Goal: Information Seeking & Learning: Learn about a topic

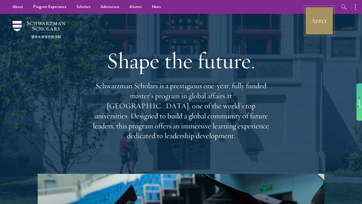
click at [307, 13] on link "Apply" at bounding box center [319, 21] width 28 height 28
click at [320, 23] on link "Apply" at bounding box center [319, 21] width 28 height 28
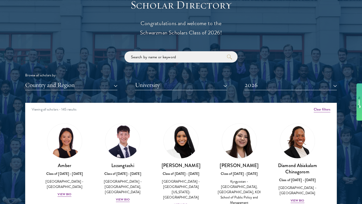
scroll to position [36, 0]
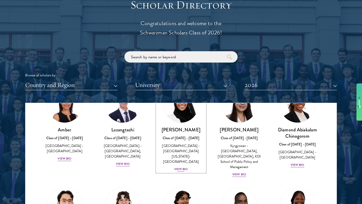
click at [178, 159] on div "[GEOGRAPHIC_DATA] - [GEOGRAPHIC_DATA][US_STATE]: [GEOGRAPHIC_DATA]" at bounding box center [181, 153] width 48 height 21
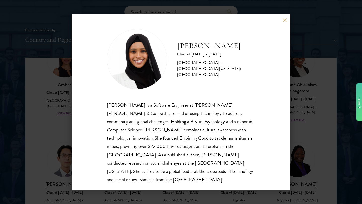
scroll to position [619, 0]
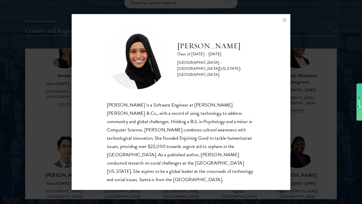
click at [281, 17] on div "[PERSON_NAME] Class of [DATE] - [DATE] [GEOGRAPHIC_DATA] - [GEOGRAPHIC_DATA][US…" at bounding box center [181, 102] width 219 height 176
click at [282, 18] on div "[PERSON_NAME] Class of [DATE] - [DATE] [GEOGRAPHIC_DATA] - [GEOGRAPHIC_DATA][US…" at bounding box center [181, 102] width 219 height 176
click at [287, 21] on div "[PERSON_NAME] Class of [DATE] - [DATE] [GEOGRAPHIC_DATA] - [GEOGRAPHIC_DATA][US…" at bounding box center [181, 102] width 219 height 176
click at [284, 21] on button at bounding box center [284, 20] width 4 height 4
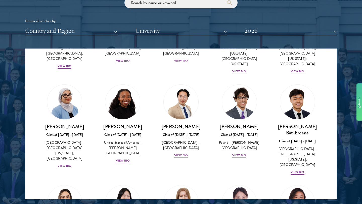
scroll to position [297, 0]
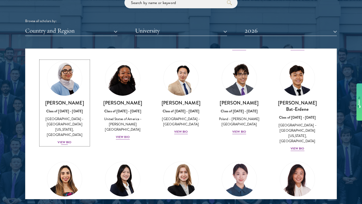
click at [69, 140] on div "View Bio" at bounding box center [65, 142] width 14 height 5
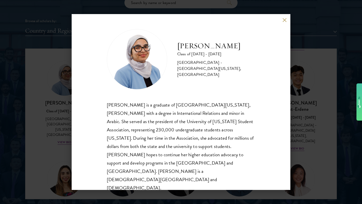
click at [67, 137] on div "[PERSON_NAME] Class of [DATE] - [DATE] [GEOGRAPHIC_DATA] - [GEOGRAPHIC_DATA][US…" at bounding box center [181, 102] width 362 height 204
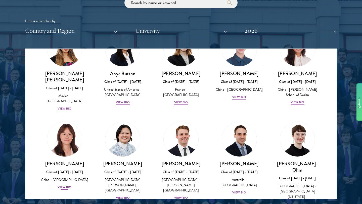
scroll to position [428, 0]
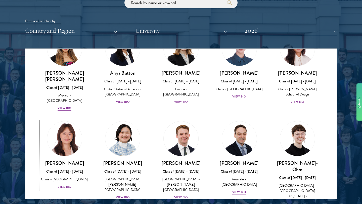
click at [71, 185] on div "View Bio" at bounding box center [65, 187] width 14 height 5
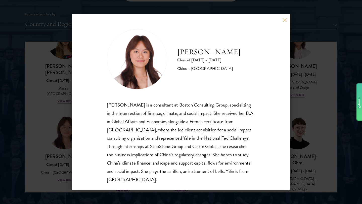
scroll to position [627, 0]
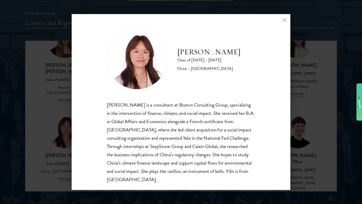
click at [59, 146] on div "[PERSON_NAME] Class of [DATE] - [DATE] [GEOGRAPHIC_DATA] - [GEOGRAPHIC_DATA] [P…" at bounding box center [181, 102] width 362 height 204
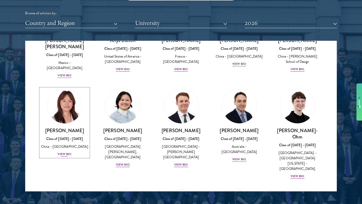
scroll to position [523, 0]
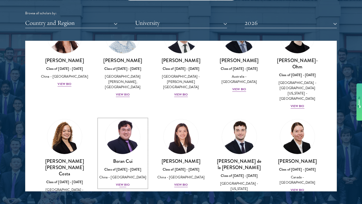
click at [120, 183] on div "View Bio" at bounding box center [123, 185] width 14 height 5
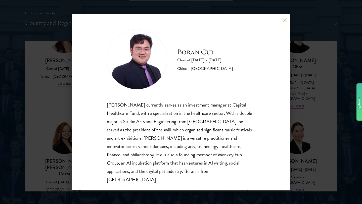
scroll to position [1, 0]
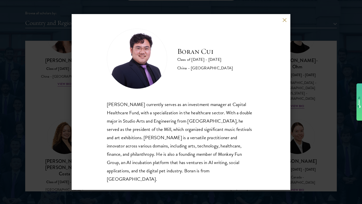
click at [59, 118] on div "[PERSON_NAME] Class of [DATE] - [DATE] [GEOGRAPHIC_DATA] - [GEOGRAPHIC_DATA] [P…" at bounding box center [181, 102] width 362 height 204
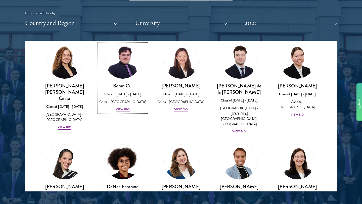
scroll to position [602, 0]
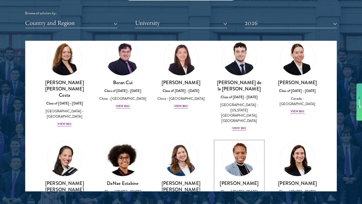
click at [233, 197] on div "United States of America - [GEOGRAPHIC_DATA]" at bounding box center [239, 202] width 48 height 11
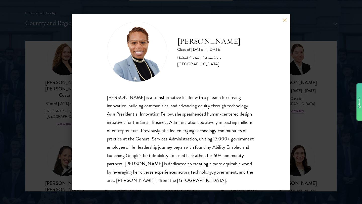
scroll to position [8, 0]
click at [310, 142] on div "[PERSON_NAME] Class of [DATE] - [DATE] [GEOGRAPHIC_DATA] - [GEOGRAPHIC_DATA] [P…" at bounding box center [181, 102] width 362 height 204
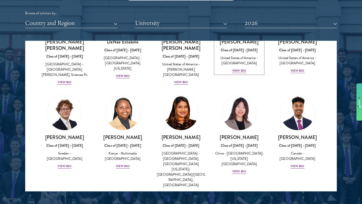
scroll to position [809, 0]
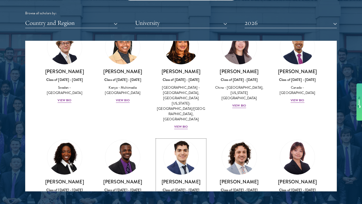
click at [190, 188] on div "Class of [DATE] - [DATE]" at bounding box center [181, 190] width 48 height 5
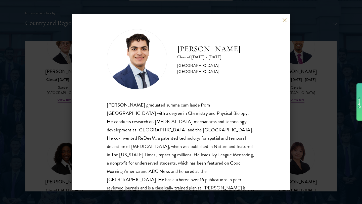
scroll to position [17, 0]
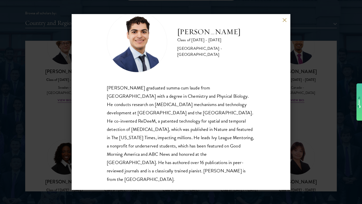
click at [317, 134] on div "[PERSON_NAME] Class of [DATE] - [DATE] [GEOGRAPHIC_DATA] - [GEOGRAPHIC_DATA] [P…" at bounding box center [181, 102] width 362 height 204
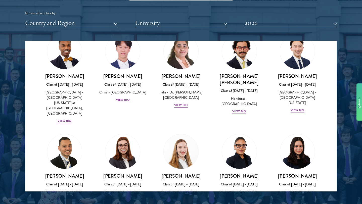
scroll to position [1132, 0]
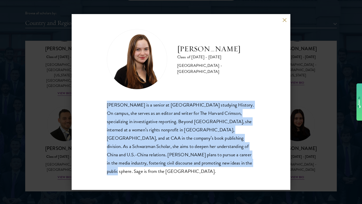
drag, startPoint x: 183, startPoint y: 170, endPoint x: 104, endPoint y: 109, distance: 99.9
click at [104, 109] on div "[PERSON_NAME] Class of [DATE] - [DATE] [GEOGRAPHIC_DATA] - [GEOGRAPHIC_DATA] [P…" at bounding box center [181, 102] width 219 height 176
copy div "[PERSON_NAME] is a senior at [GEOGRAPHIC_DATA] studying History. On campus, she…"
click at [80, 115] on div "[PERSON_NAME] Class of [DATE] - [DATE] [GEOGRAPHIC_DATA] - [GEOGRAPHIC_DATA] [P…" at bounding box center [181, 102] width 219 height 176
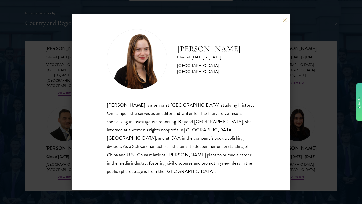
click at [284, 22] on button at bounding box center [284, 20] width 4 height 4
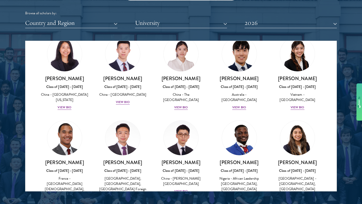
scroll to position [1498, 0]
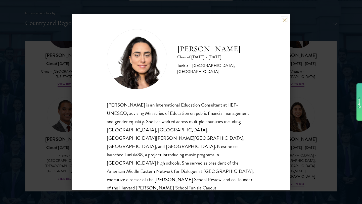
scroll to position [4, 0]
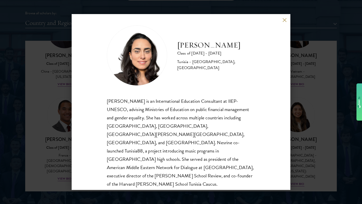
click at [65, 96] on div "[PERSON_NAME] Class of [DATE] - [DATE] [GEOGRAPHIC_DATA] - [GEOGRAPHIC_DATA], […" at bounding box center [181, 102] width 362 height 204
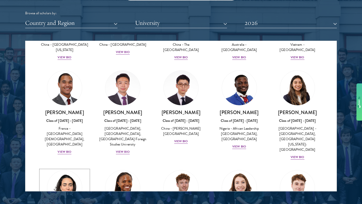
scroll to position [1562, 0]
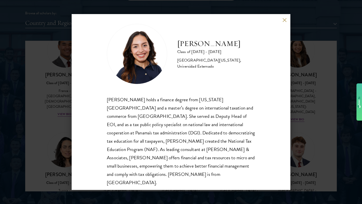
scroll to position [7, 0]
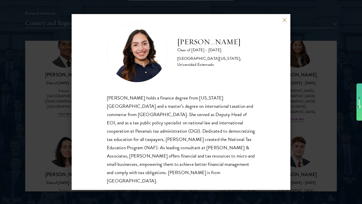
click at [304, 142] on div "[PERSON_NAME] Class of [DATE] - [DATE] [GEOGRAPHIC_DATA] - [US_STATE][GEOGRAPHI…" at bounding box center [181, 102] width 362 height 204
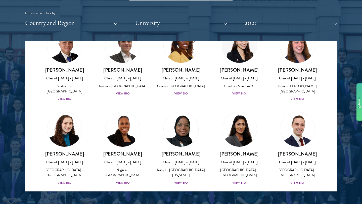
scroll to position [1994, 0]
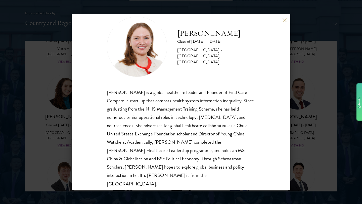
scroll to position [17, 0]
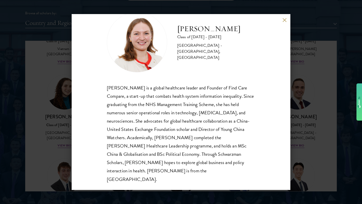
click at [293, 136] on div "[PERSON_NAME] Class of [DATE] - [DATE] [GEOGRAPHIC_DATA] - [GEOGRAPHIC_DATA], […" at bounding box center [181, 102] width 362 height 204
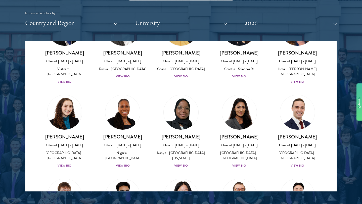
scroll to position [1785, 0]
